Goal: Task Accomplishment & Management: Use online tool/utility

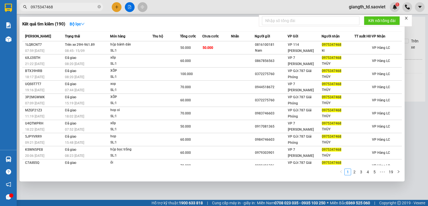
click at [406, 19] on icon "close" at bounding box center [406, 18] width 4 height 4
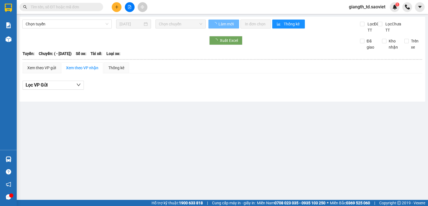
click at [77, 6] on input "text" at bounding box center [64, 7] width 66 height 6
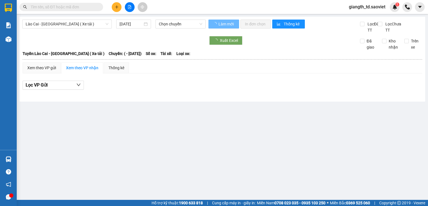
type input "[DATE]"
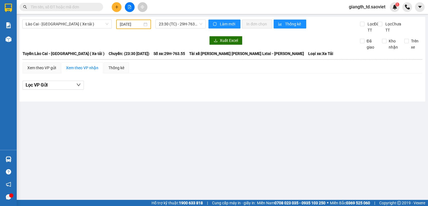
paste input "0983528346"
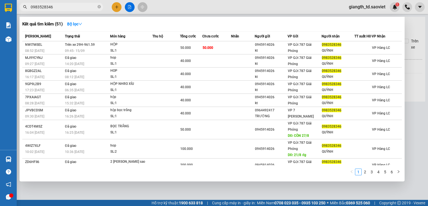
type input "0983528346"
click at [99, 8] on icon "close-circle" at bounding box center [98, 6] width 3 height 3
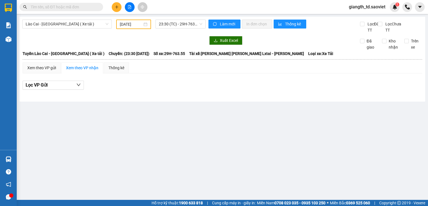
click at [74, 4] on input "text" at bounding box center [64, 7] width 66 height 6
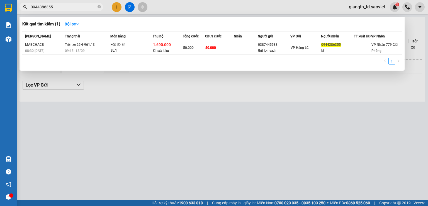
type input "0944386355"
click at [99, 7] on icon "close-circle" at bounding box center [98, 6] width 3 height 3
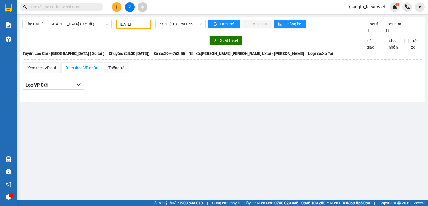
paste input "0989990863"
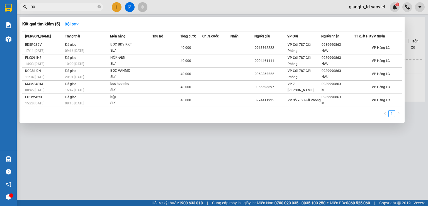
click at [82, 6] on input "09" at bounding box center [64, 7] width 66 height 6
paste input "0989990863"
type input "098999"
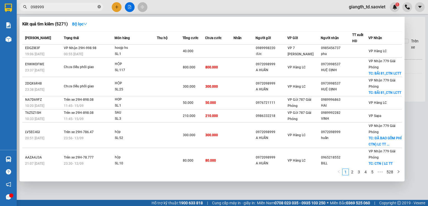
click at [100, 7] on icon "close-circle" at bounding box center [98, 6] width 3 height 3
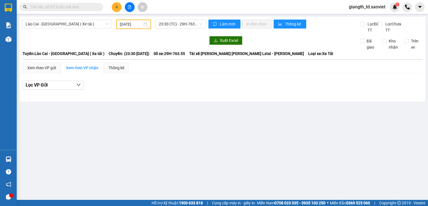
click at [51, 10] on input "text" at bounding box center [64, 7] width 66 height 6
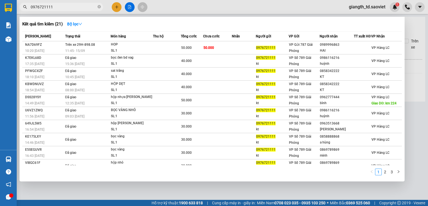
click at [69, 8] on input "0976721111" at bounding box center [64, 7] width 66 height 6
paste input "868144688ANH"
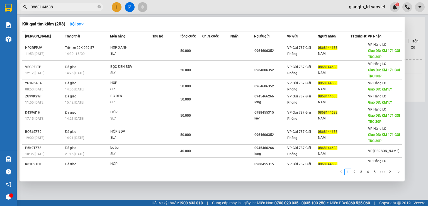
type input "0868144688"
click at [99, 7] on icon "close-circle" at bounding box center [98, 6] width 3 height 3
